Goal: Entertainment & Leisure: Consume media (video, audio)

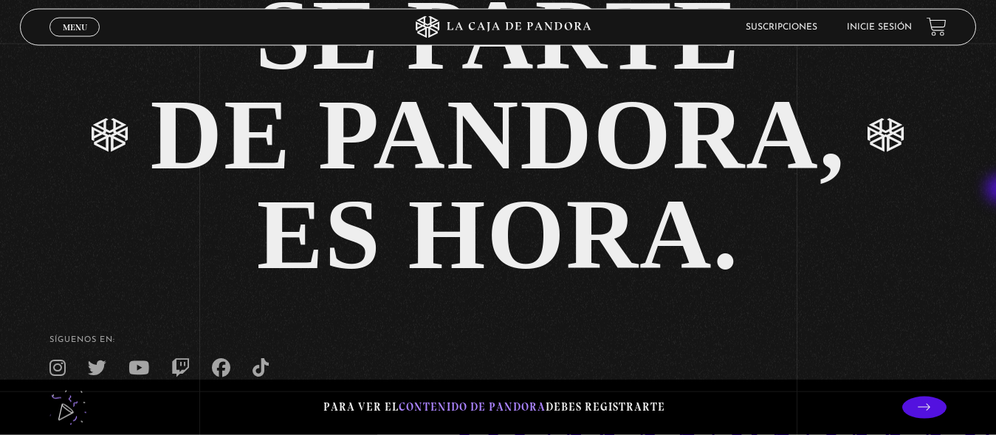
scroll to position [3025, 0]
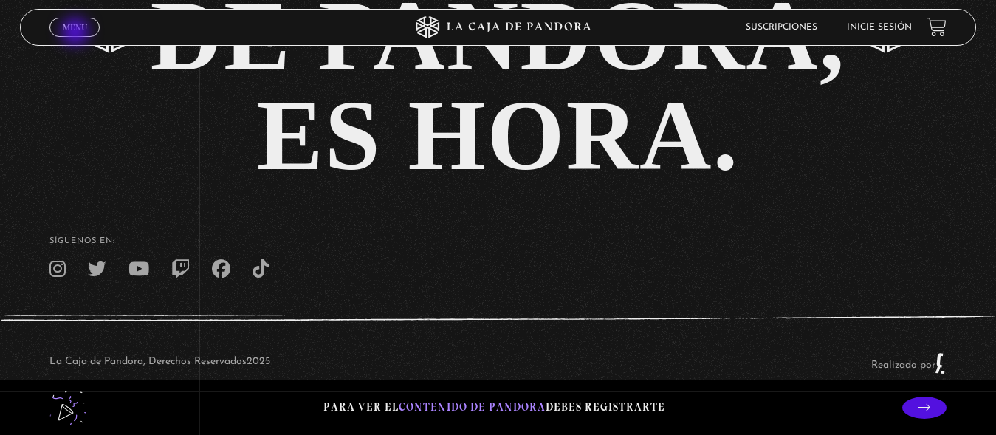
click at [77, 33] on link "Menu Cerrar" at bounding box center [74, 27] width 50 height 19
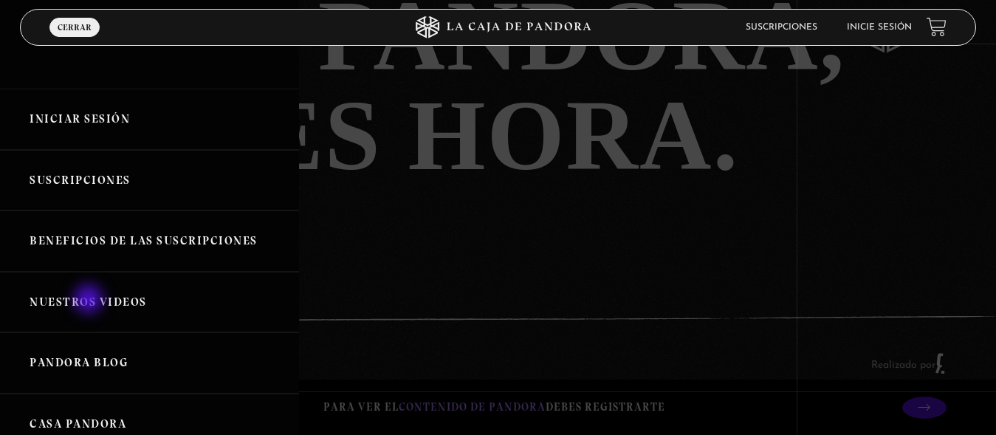
click at [90, 300] on link "Nuestros Videos" at bounding box center [149, 302] width 299 height 61
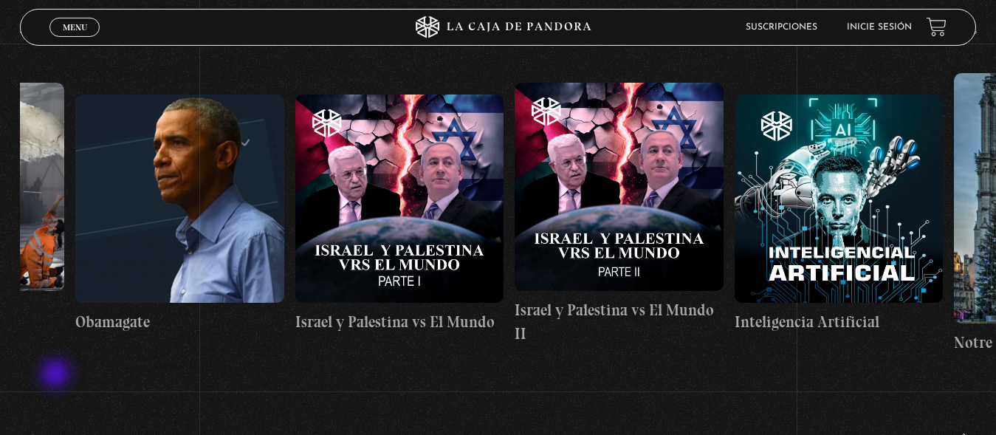
scroll to position [0, 15924]
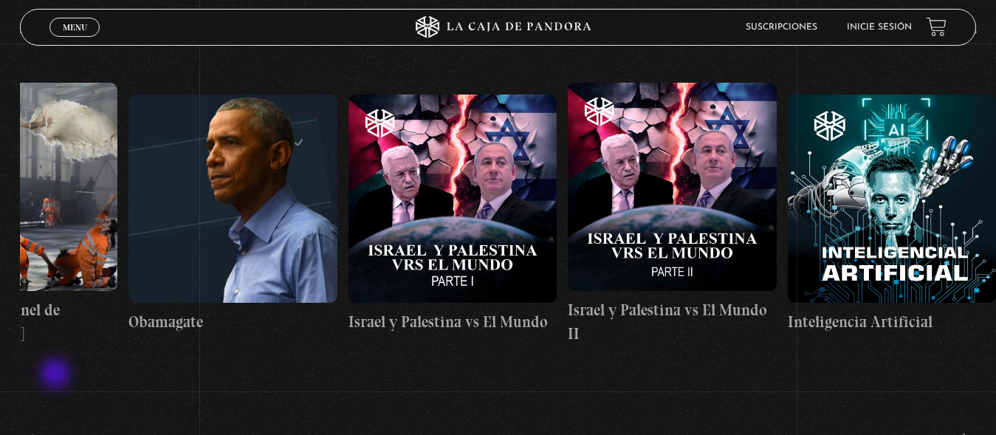
click at [940, 306] on link "Inteligencia Artificial" at bounding box center [892, 213] width 209 height 314
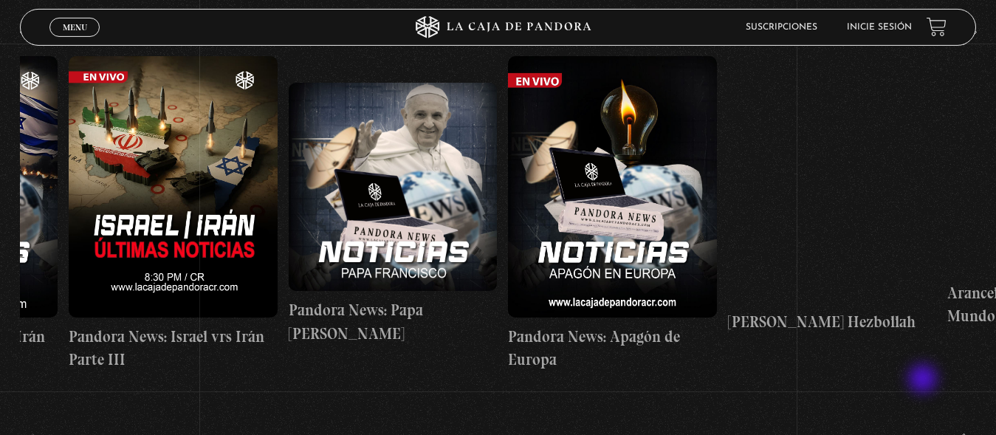
scroll to position [0, 0]
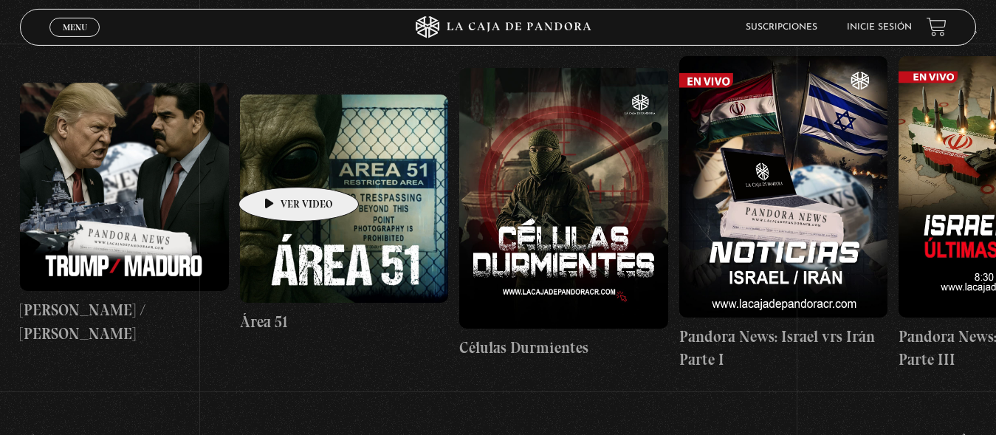
click at [275, 165] on figure at bounding box center [344, 198] width 209 height 209
